Goal: Find specific page/section: Find specific page/section

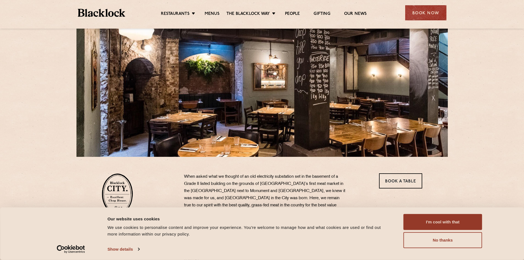
scroll to position [82, 0]
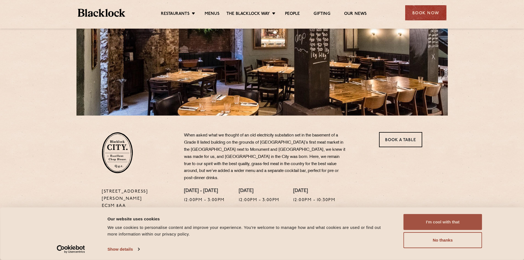
click at [467, 225] on button "I'm cool with that" at bounding box center [442, 222] width 79 height 16
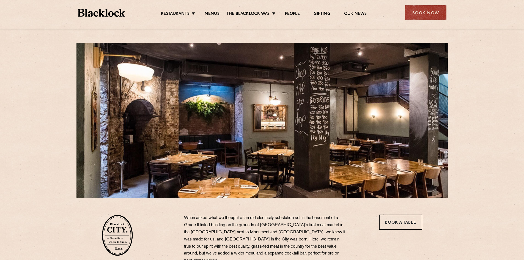
scroll to position [27, 0]
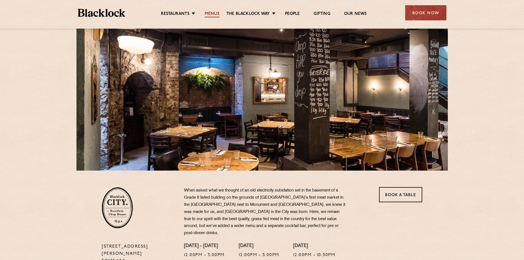
click at [215, 11] on link "Menus" at bounding box center [211, 14] width 15 height 6
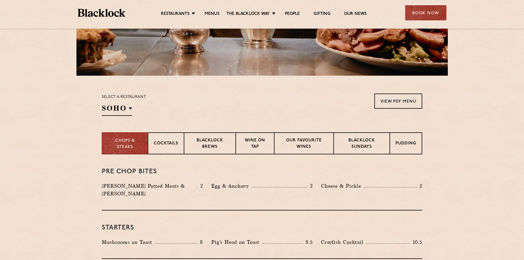
scroll to position [137, 0]
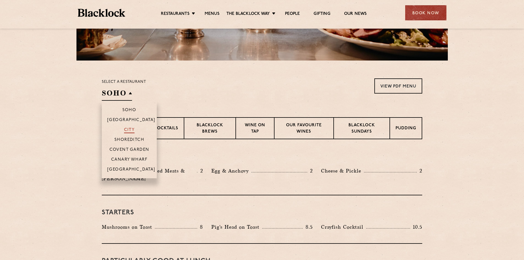
click at [126, 130] on p "City" at bounding box center [129, 130] width 11 height 5
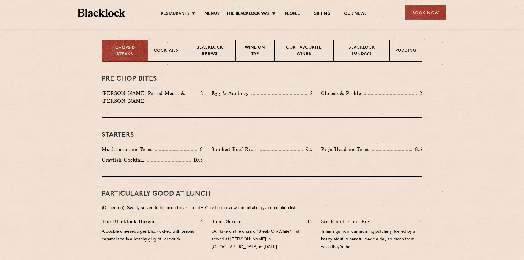
scroll to position [165, 0]
